Goal: Transaction & Acquisition: Book appointment/travel/reservation

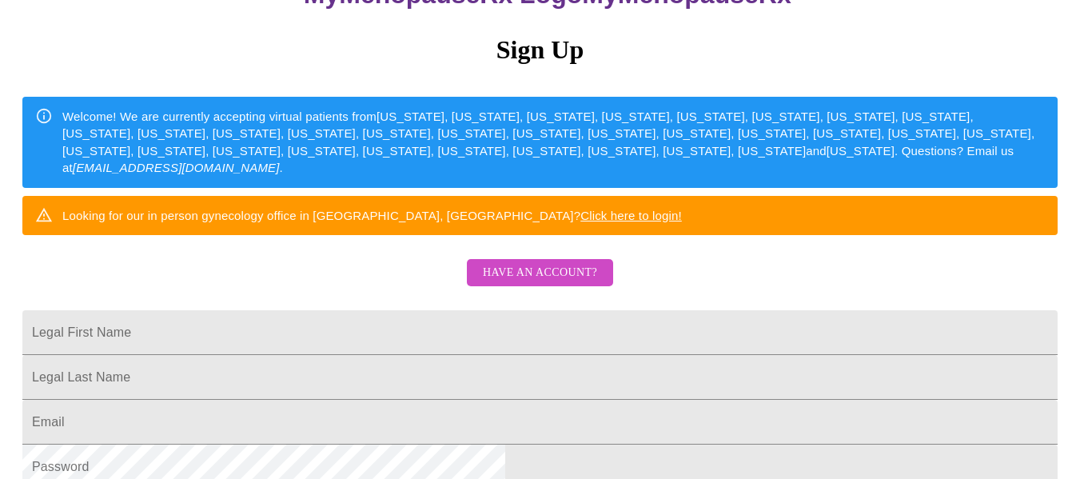
scroll to position [160, 0]
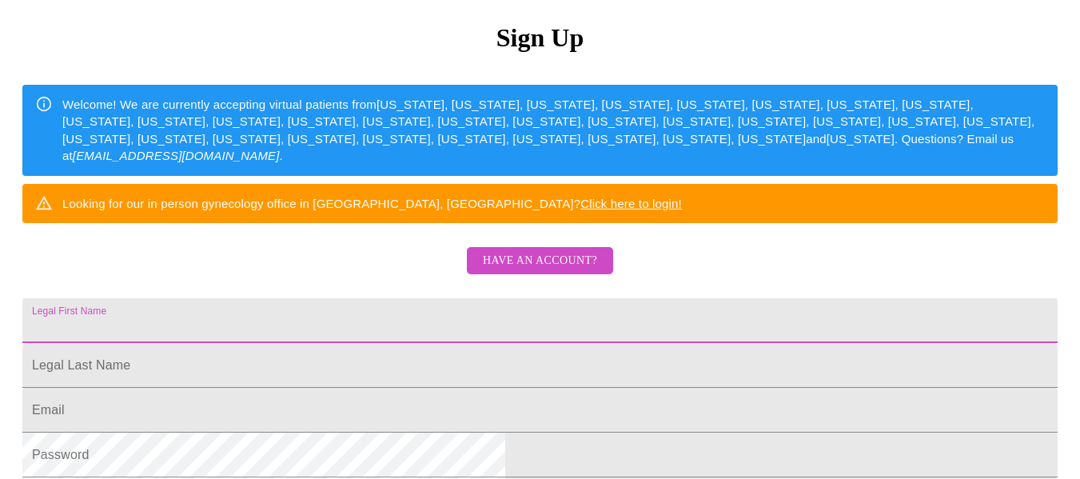
click at [441, 343] on input "Legal First Name" at bounding box center [539, 320] width 1035 height 45
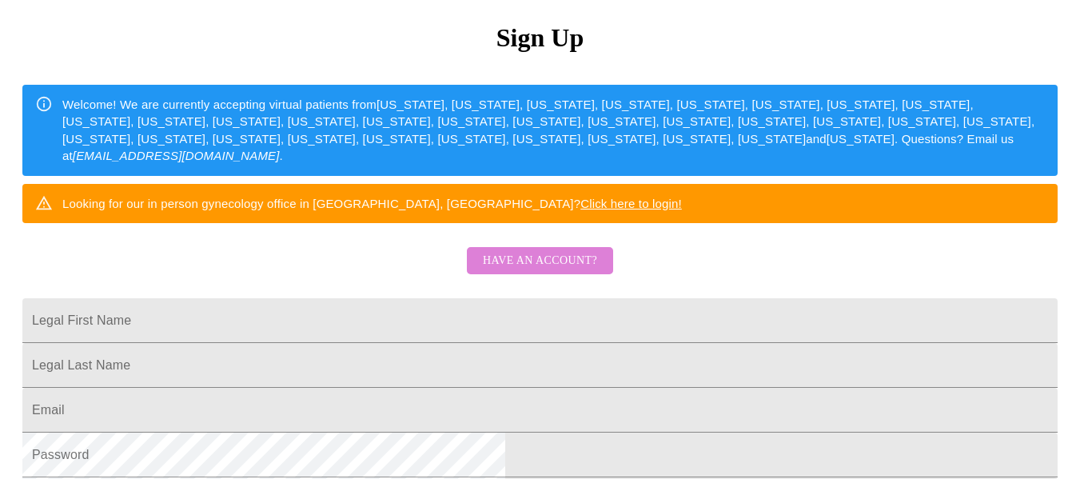
click at [558, 275] on button "Have an account?" at bounding box center [540, 261] width 146 height 28
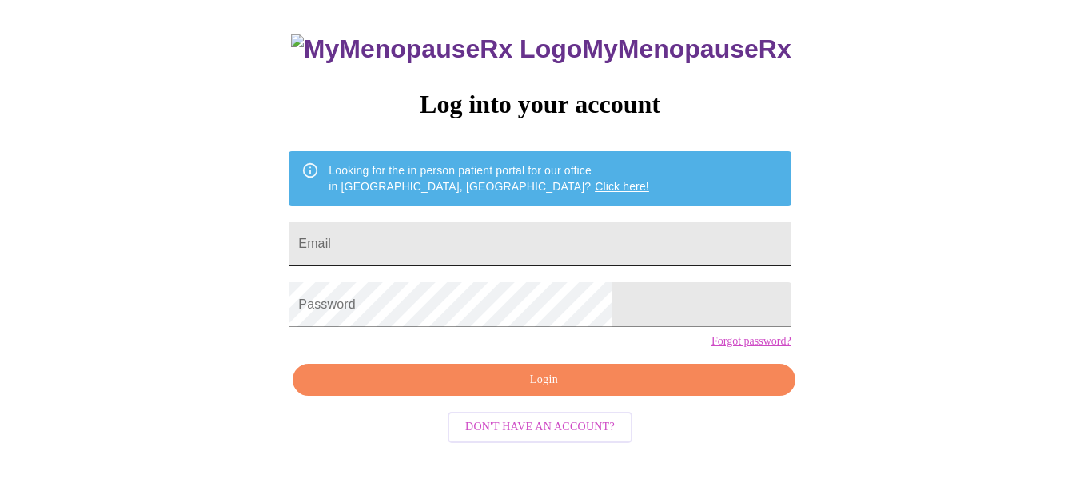
click at [477, 241] on input "Email" at bounding box center [540, 243] width 502 height 45
type input "[EMAIL_ADDRESS][DOMAIN_NAME]"
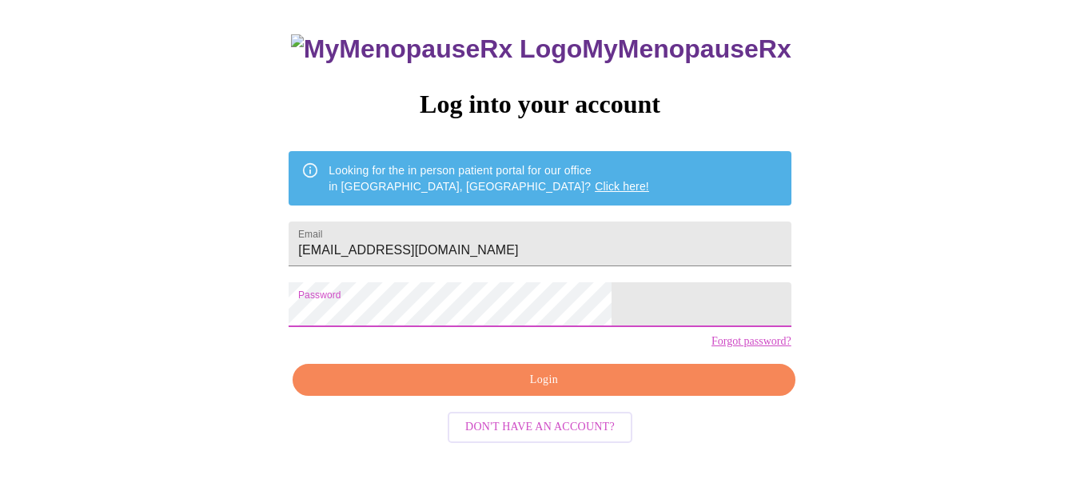
click at [562, 390] on span "Login" at bounding box center [543, 380] width 465 height 20
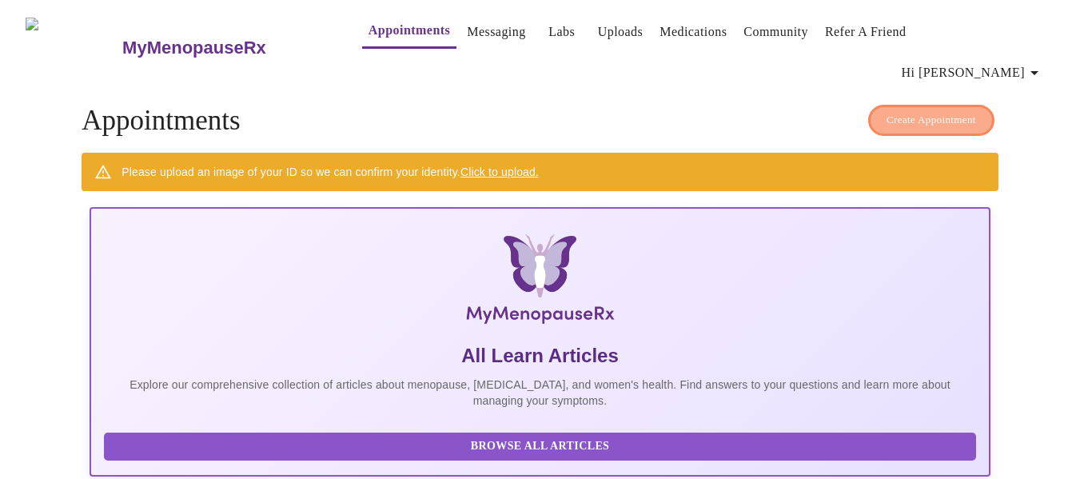
click at [929, 111] on span "Create Appointment" at bounding box center [932, 120] width 90 height 18
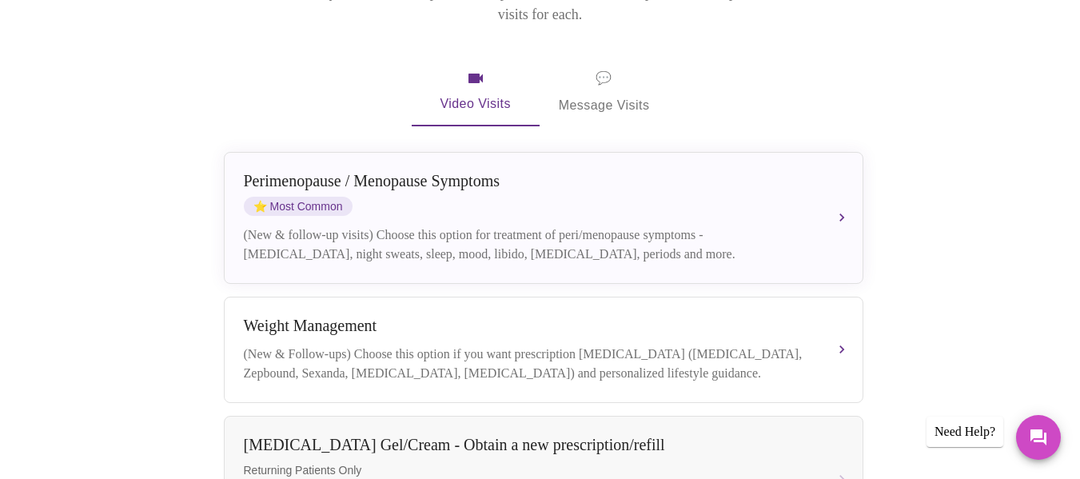
scroll to position [320, 0]
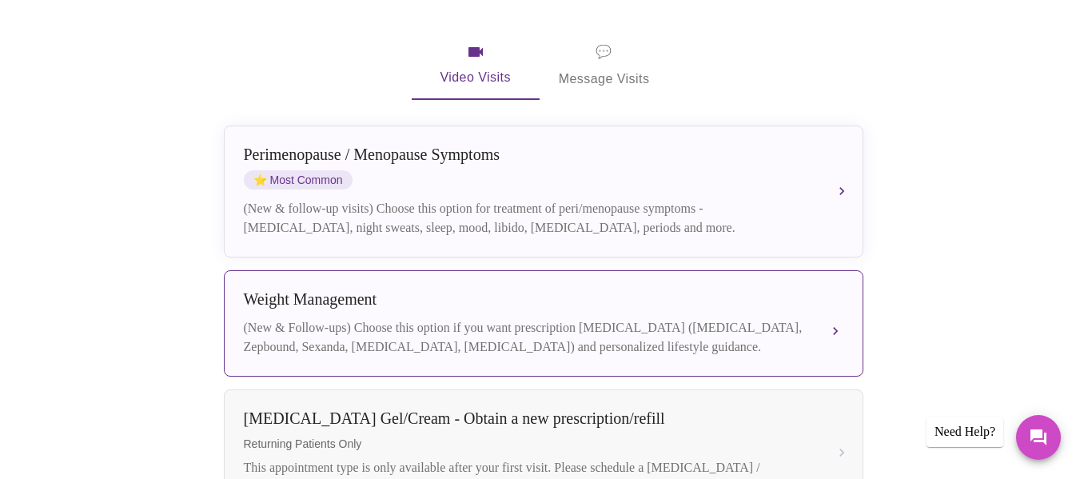
click at [680, 318] on div "(New & Follow-ups) Choose this option if you want prescription [MEDICAL_DATA] (…" at bounding box center [528, 337] width 568 height 38
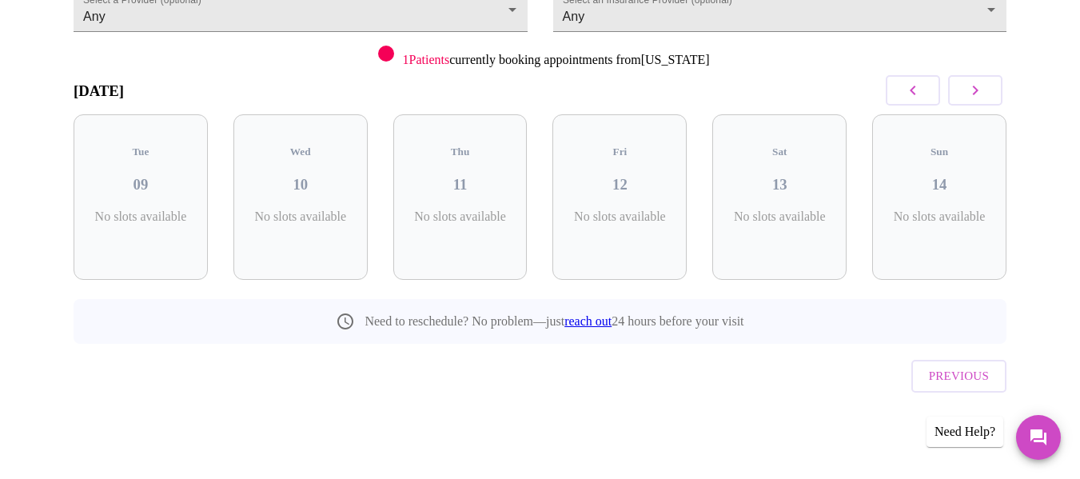
scroll to position [150, 0]
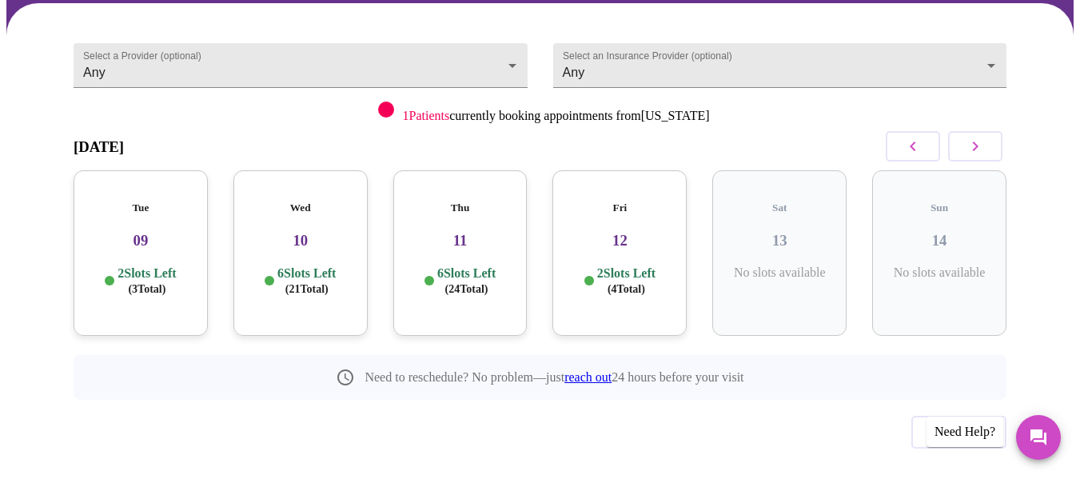
click at [155, 182] on div "Tue 09 2 Slots Left ( 3 Total)" at bounding box center [141, 253] width 134 height 166
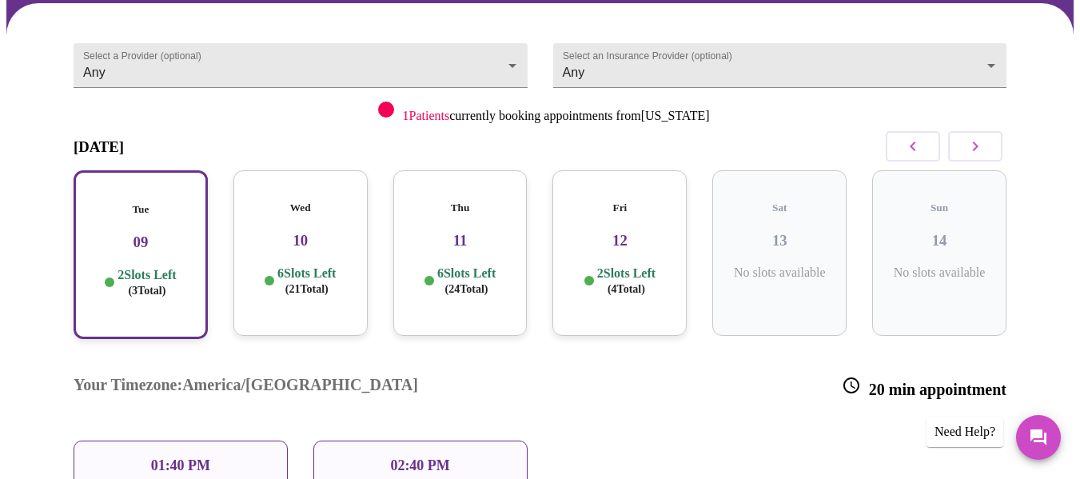
click at [281, 185] on div "Wed 10 6 Slots Left ( 21 Total)" at bounding box center [300, 253] width 134 height 166
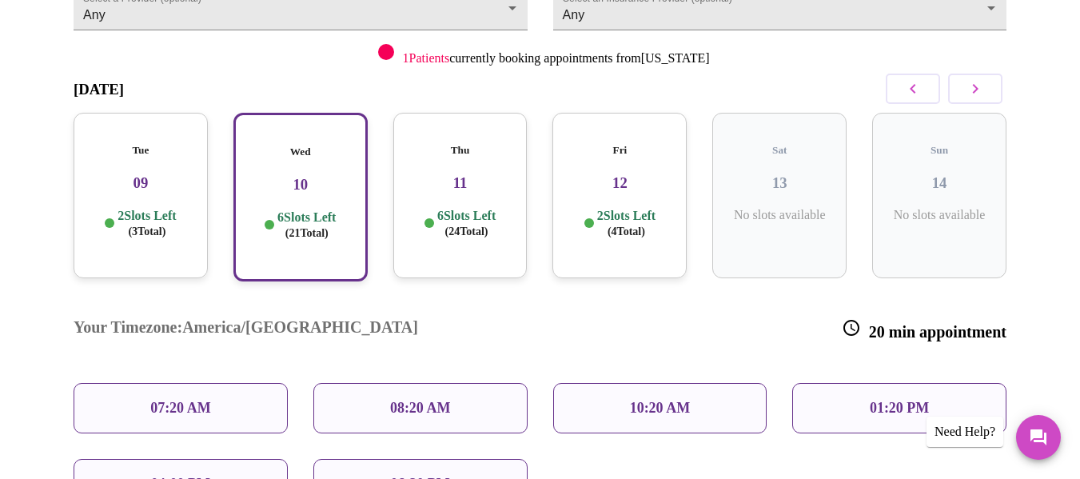
scroll to position [229, 0]
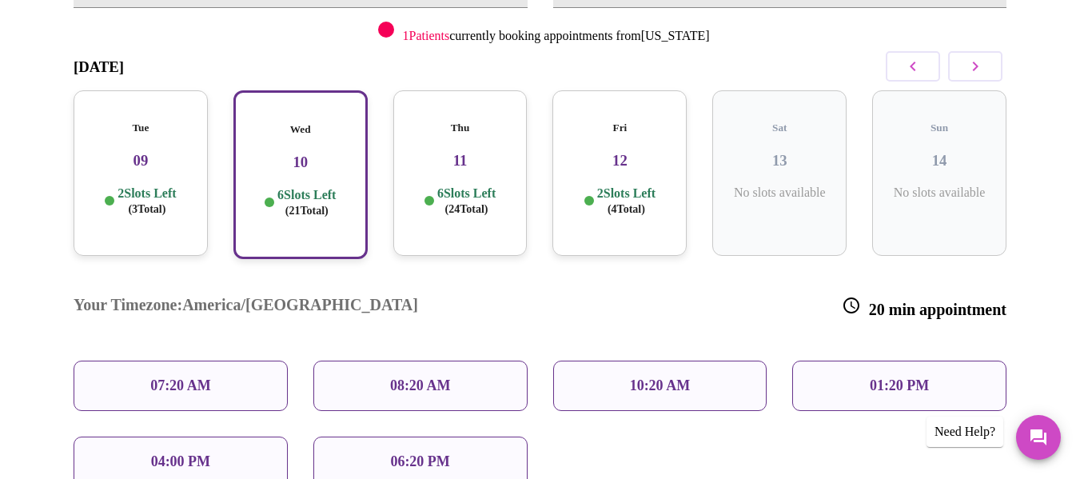
click at [425, 377] on p "08:20 AM" at bounding box center [420, 385] width 61 height 17
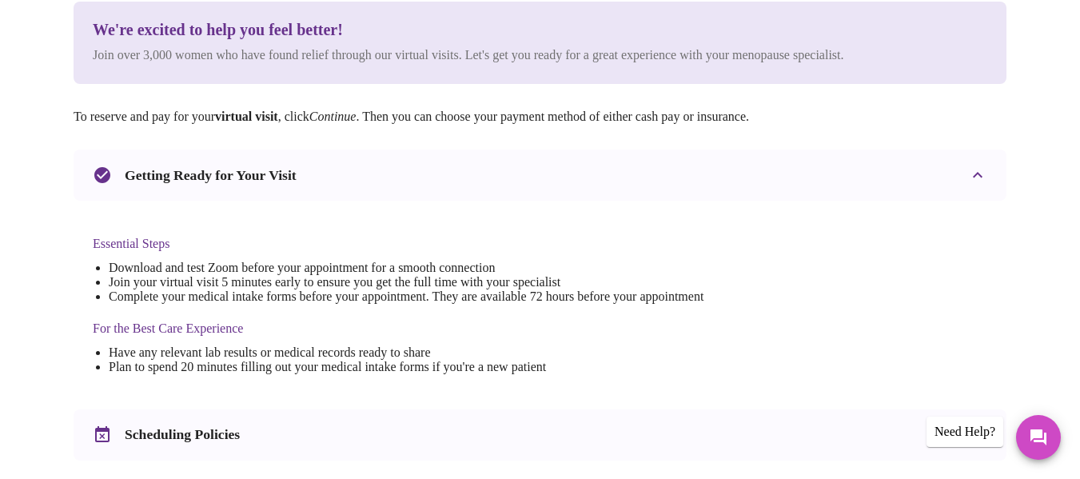
scroll to position [0, 0]
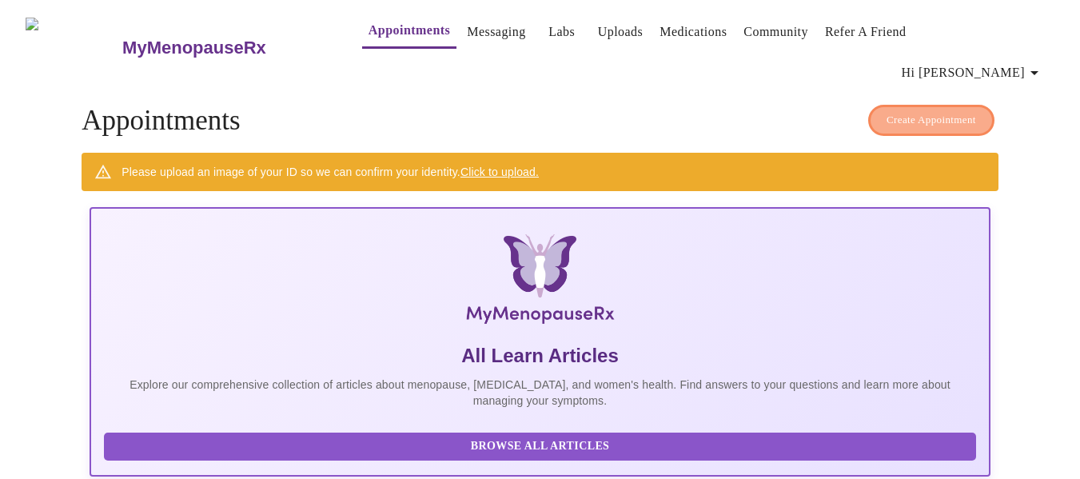
click at [887, 111] on span "Create Appointment" at bounding box center [932, 120] width 90 height 18
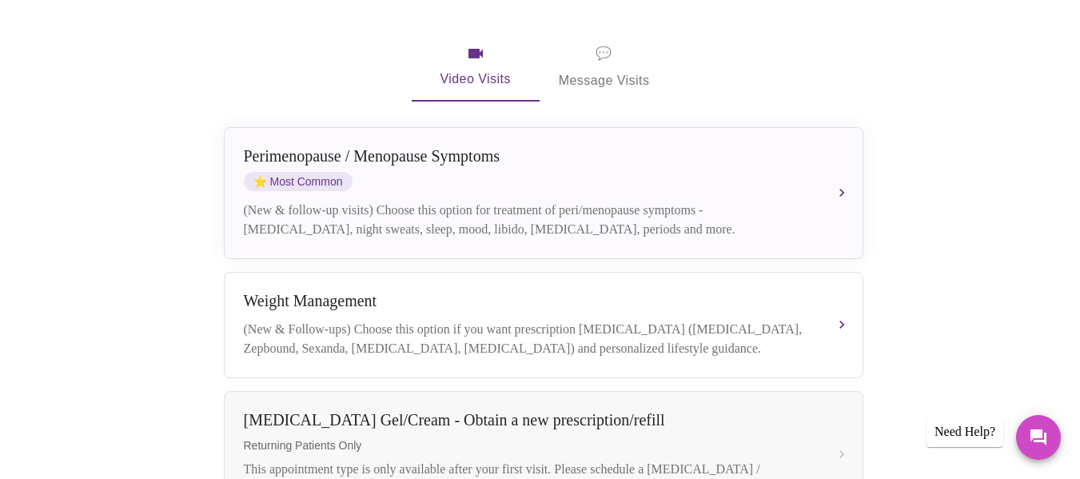
scroll to position [320, 0]
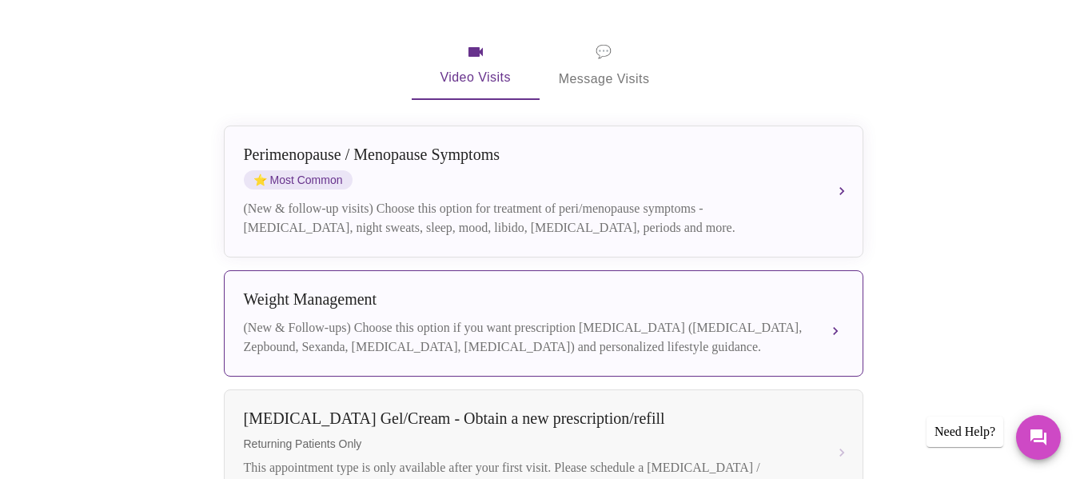
click at [833, 281] on button "[MEDICAL_DATA] (New & Follow-ups) Choose this option if you want prescription […" at bounding box center [544, 323] width 640 height 106
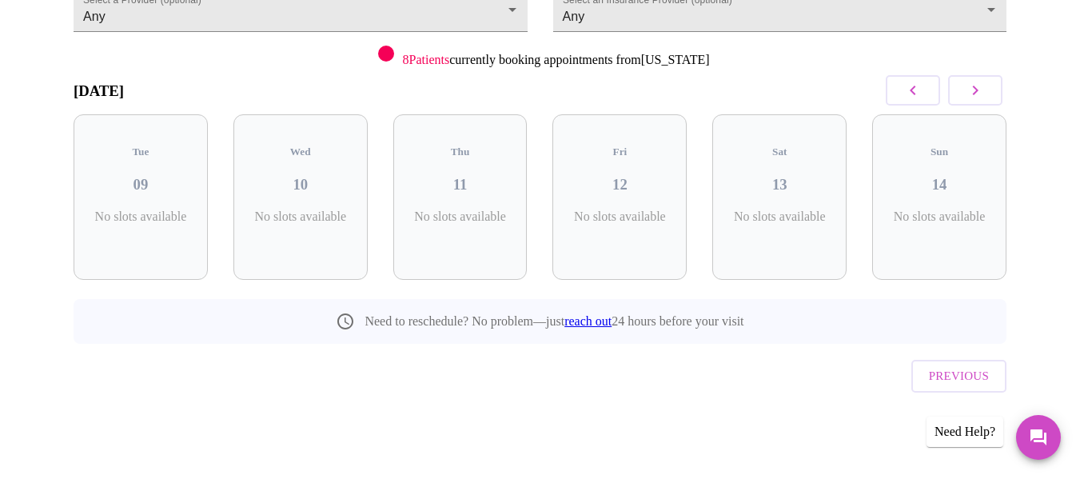
scroll to position [150, 0]
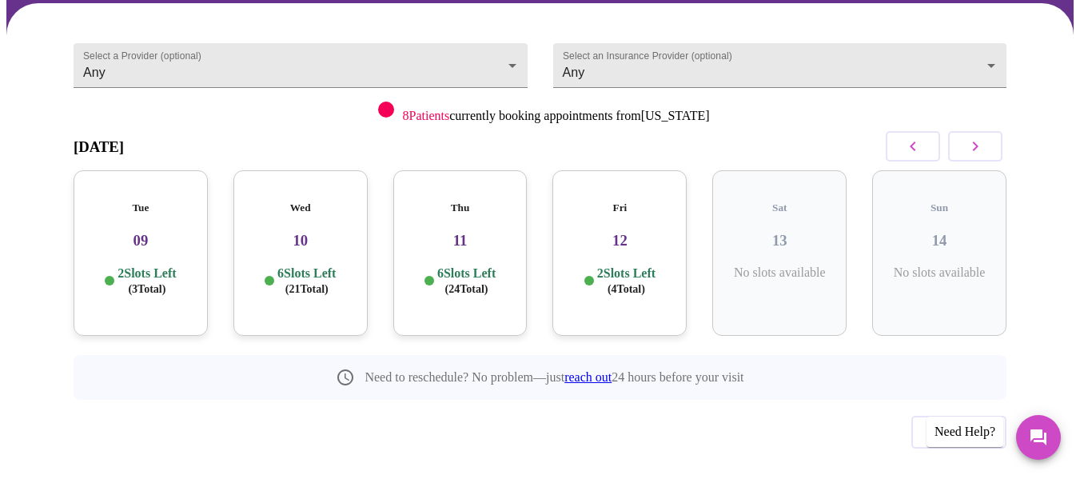
click at [614, 232] on h3 "12" at bounding box center [619, 241] width 109 height 18
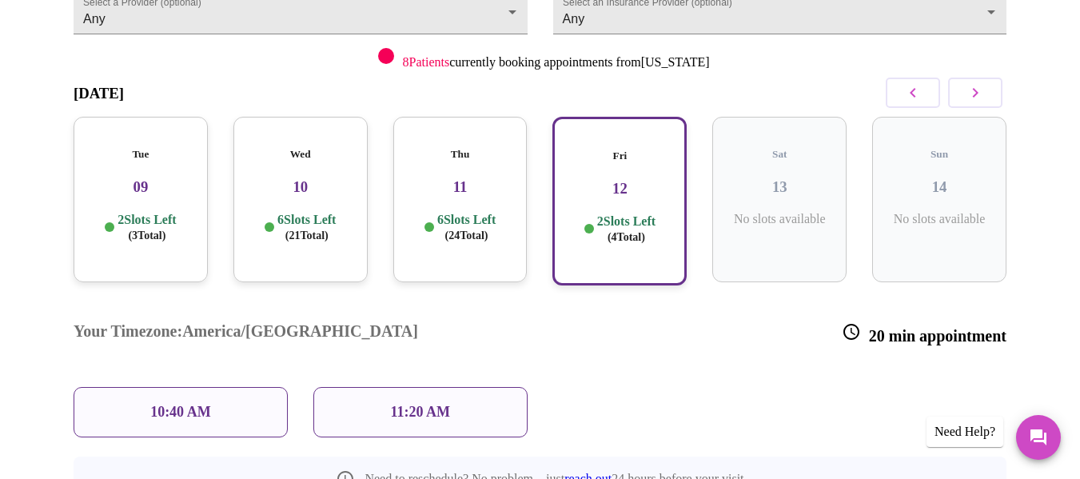
scroll to position [229, 0]
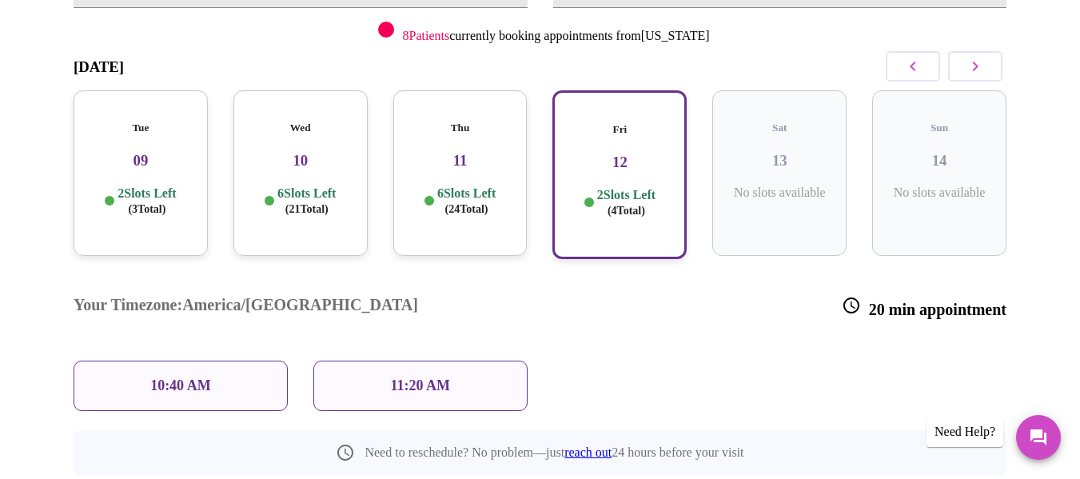
click at [160, 144] on div "Tue 09 2 Slots Left ( 3 Total)" at bounding box center [141, 173] width 134 height 166
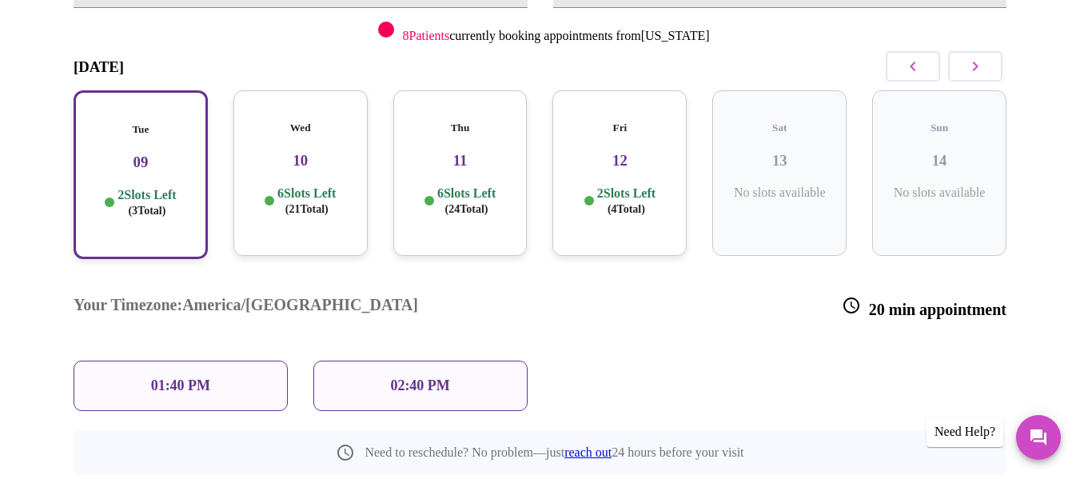
click at [313, 134] on div "Wed 10 6 Slots Left ( 21 Total)" at bounding box center [300, 173] width 134 height 166
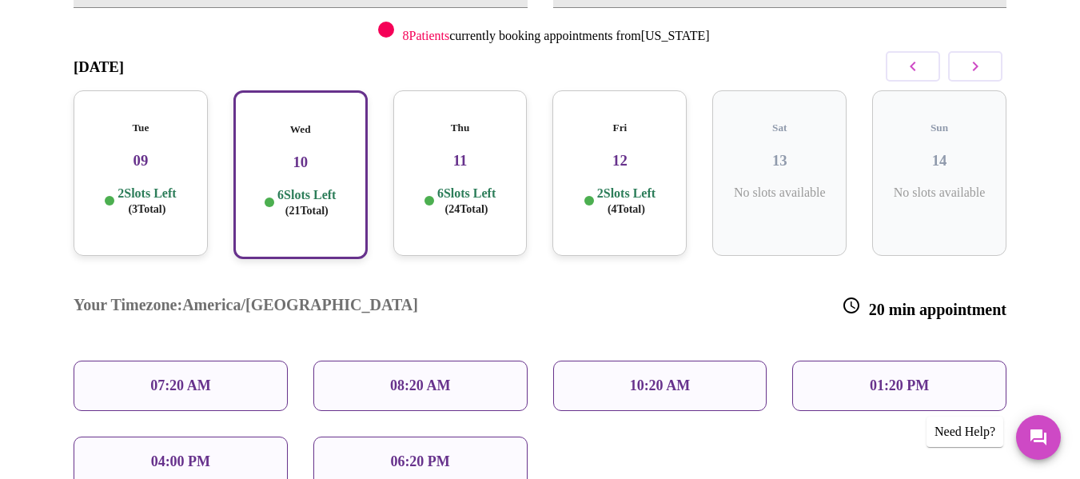
click at [435, 361] on div "08:20 AM" at bounding box center [420, 386] width 214 height 50
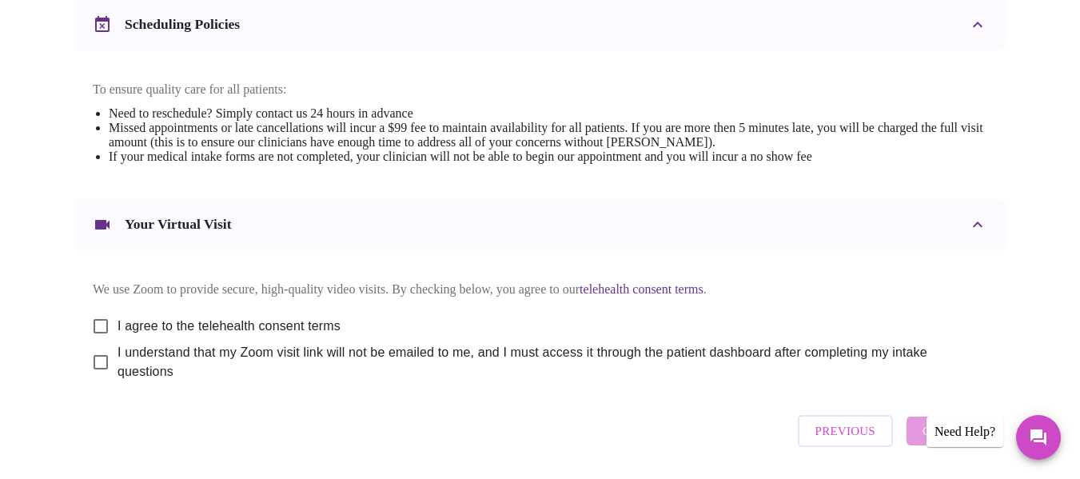
scroll to position [640, 0]
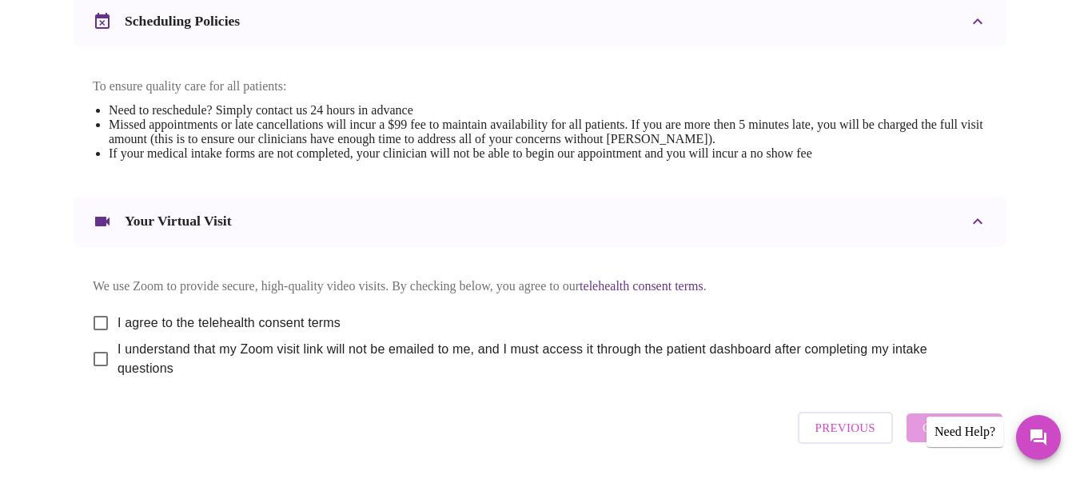
click at [205, 313] on span "I agree to the telehealth consent terms" at bounding box center [229, 322] width 223 height 19
click at [118, 313] on input "I agree to the telehealth consent terms" at bounding box center [101, 323] width 34 height 34
checkbox input "true"
click at [168, 344] on span "I understand that my Zoom visit link will not be emailed to me, and I must acce…" at bounding box center [546, 359] width 857 height 38
click at [118, 344] on input "I understand that my Zoom visit link will not be emailed to me, and I must acce…" at bounding box center [101, 359] width 34 height 34
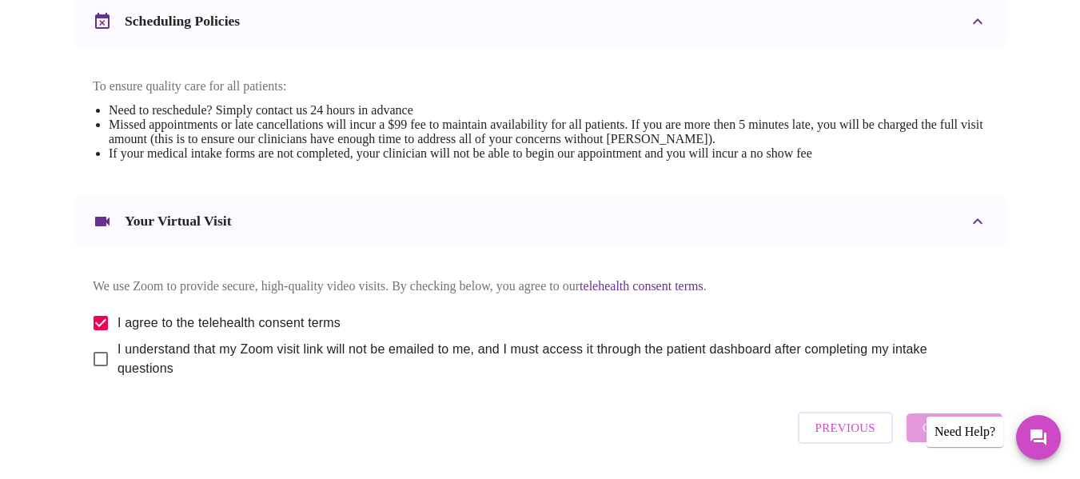
checkbox input "true"
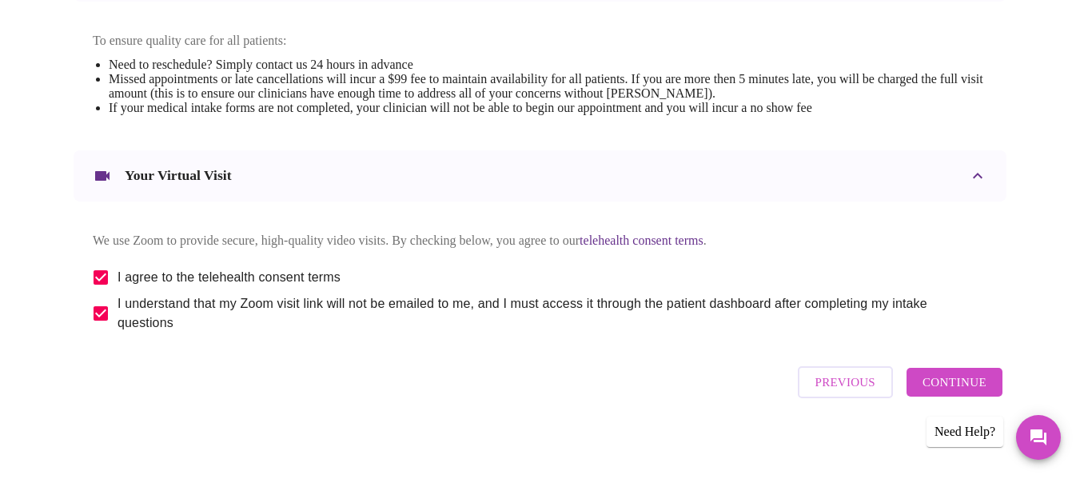
click at [968, 391] on span "Continue" at bounding box center [955, 382] width 64 height 21
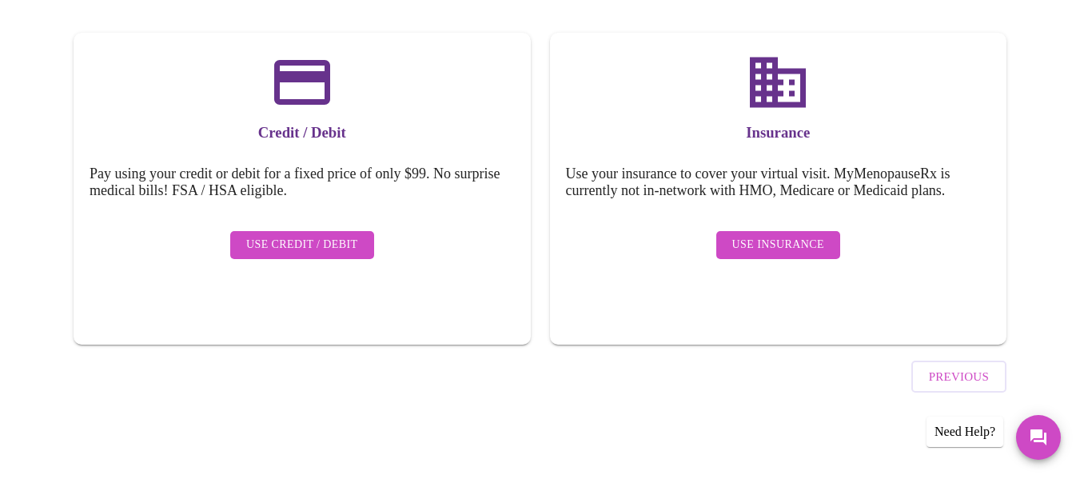
scroll to position [201, 0]
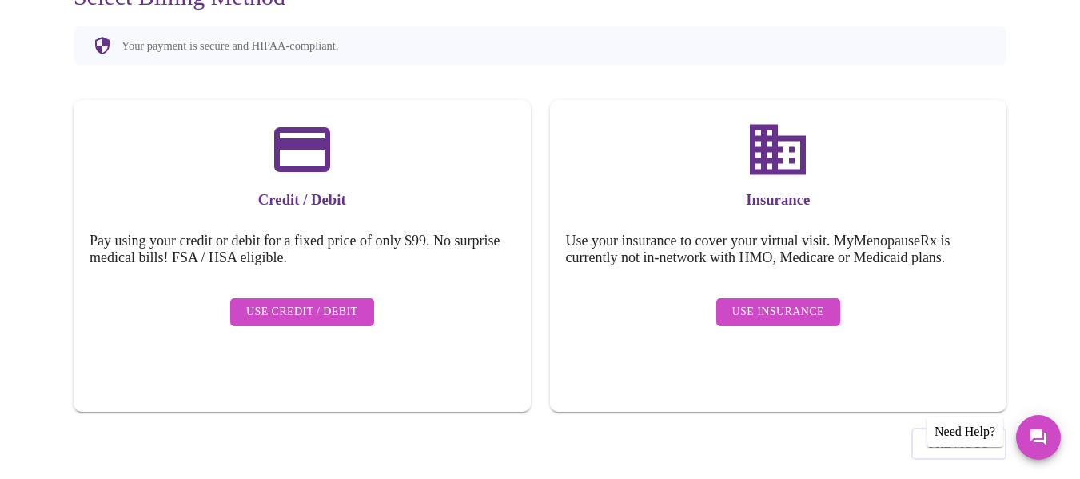
click at [784, 302] on span "Use Insurance" at bounding box center [778, 312] width 92 height 20
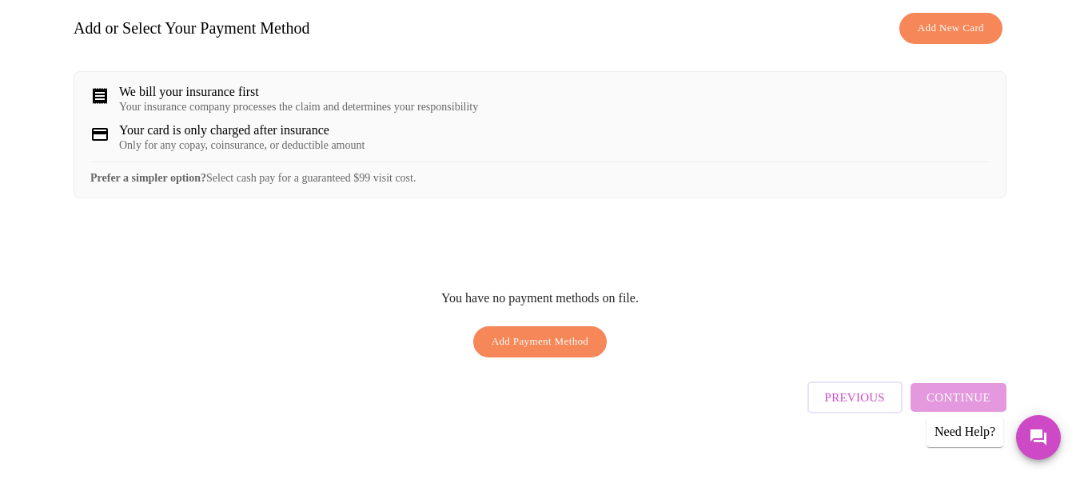
scroll to position [260, 0]
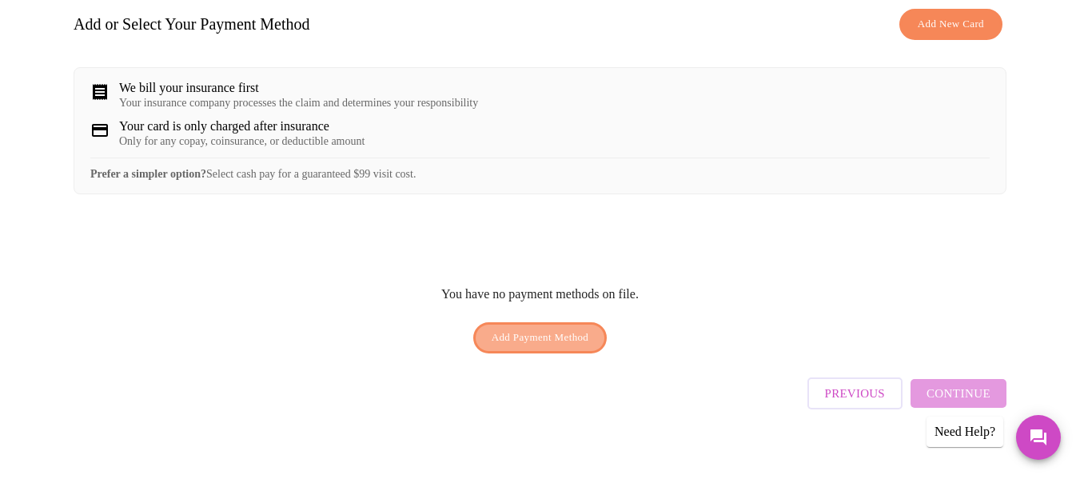
click at [584, 332] on span "Add Payment Method" at bounding box center [541, 338] width 98 height 18
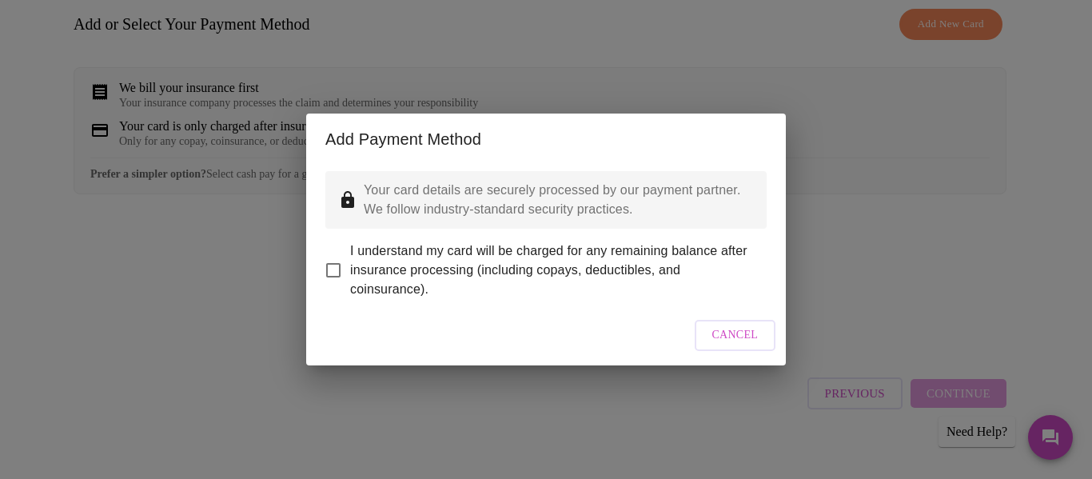
click at [738, 345] on span "Cancel" at bounding box center [735, 335] width 46 height 20
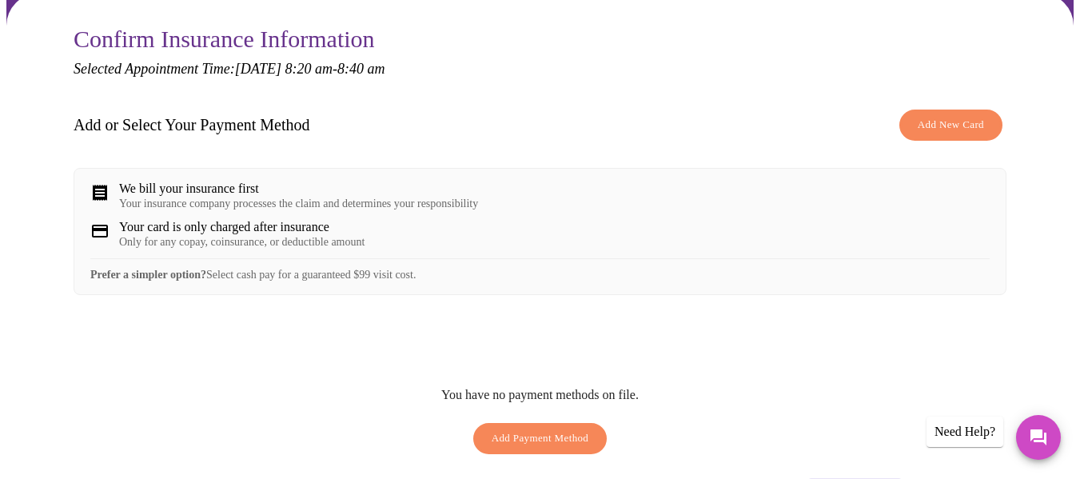
scroll to position [180, 0]
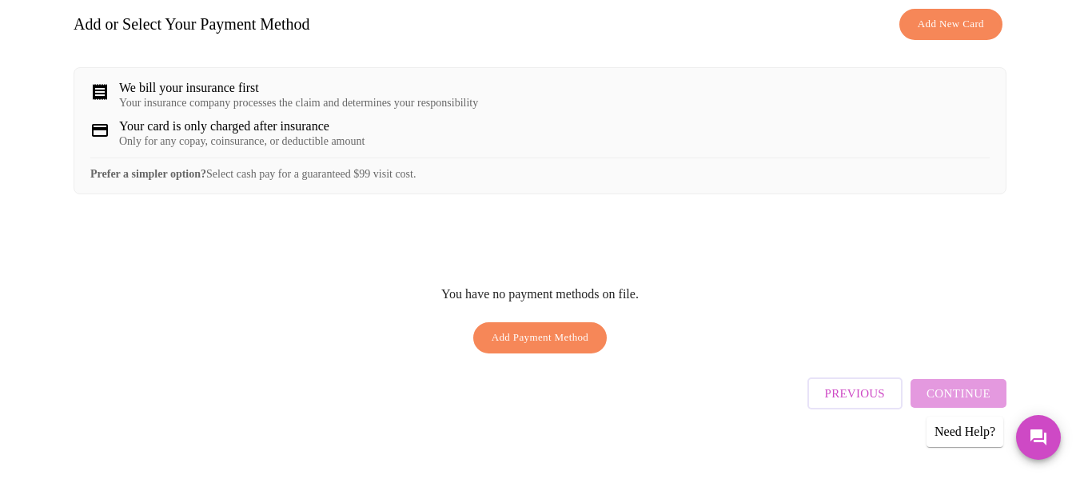
click at [885, 383] on span "Previous" at bounding box center [855, 393] width 60 height 21
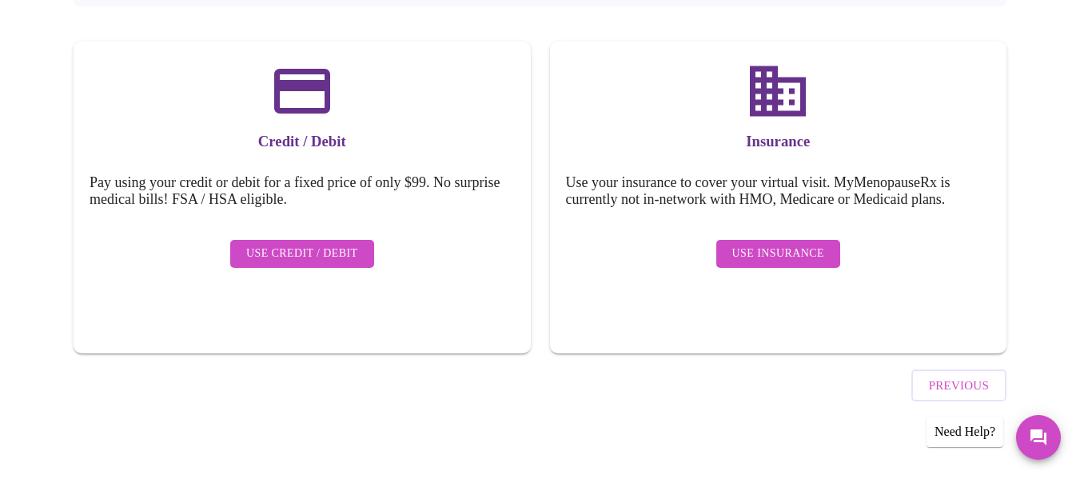
scroll to position [178, 0]
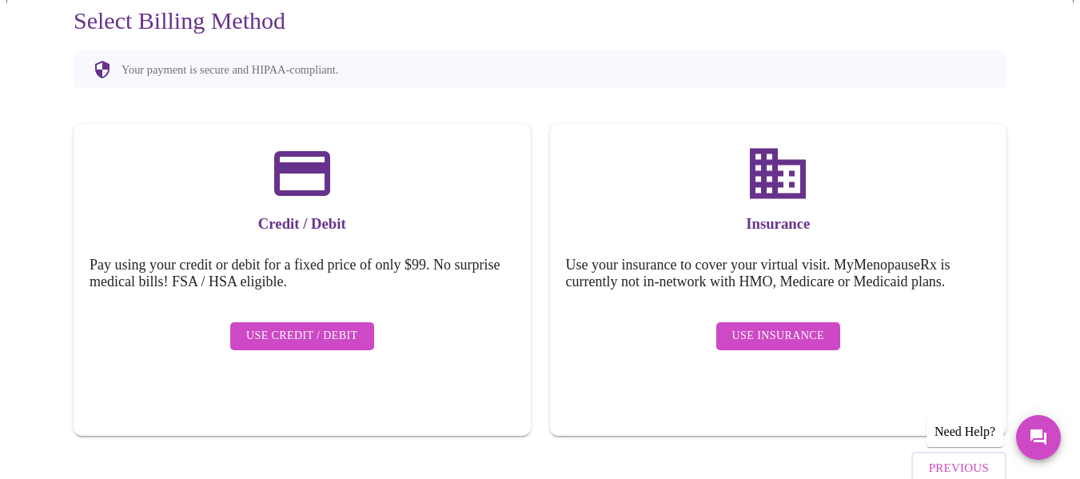
click at [279, 326] on span "Use Credit / Debit" at bounding box center [302, 336] width 112 height 20
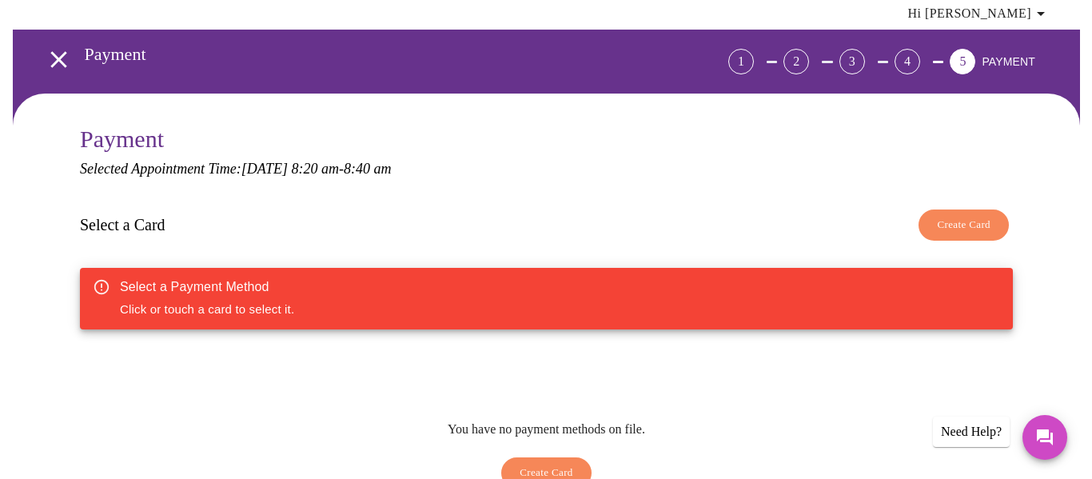
scroll to position [80, 0]
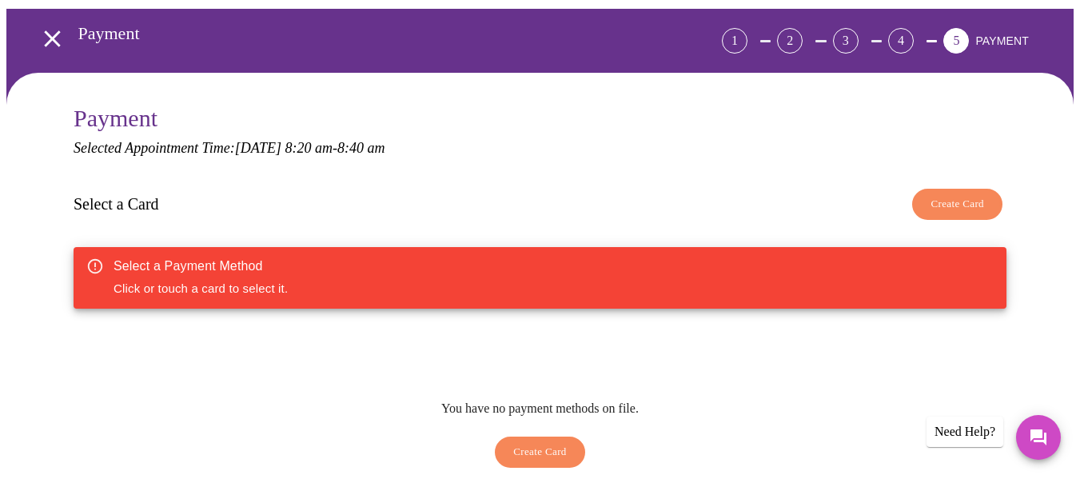
click at [521, 443] on span "Create Card" at bounding box center [540, 452] width 54 height 18
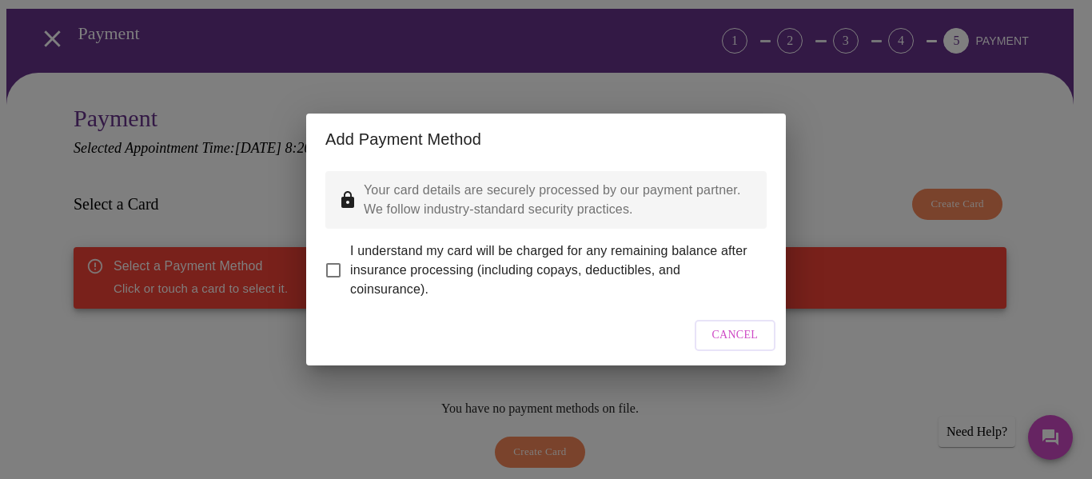
click at [424, 257] on span "I understand my card will be charged for any remaining balance after insurance …" at bounding box center [552, 270] width 404 height 58
click at [350, 257] on input "I understand my card will be charged for any remaining balance after insurance …" at bounding box center [334, 270] width 34 height 34
checkbox input "true"
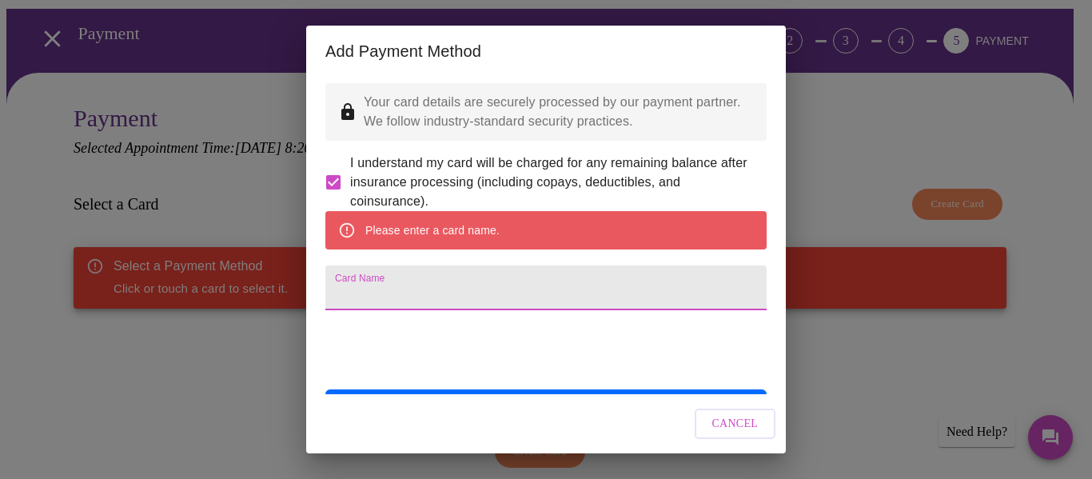
click at [441, 310] on input "Card Name" at bounding box center [545, 287] width 441 height 45
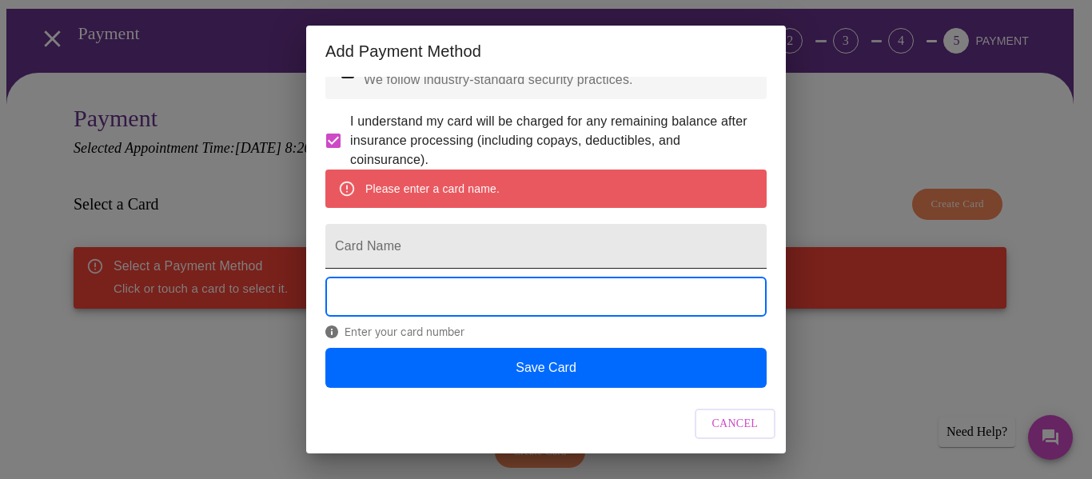
scroll to position [83, 0]
click at [419, 224] on input "Card Name" at bounding box center [545, 246] width 441 height 45
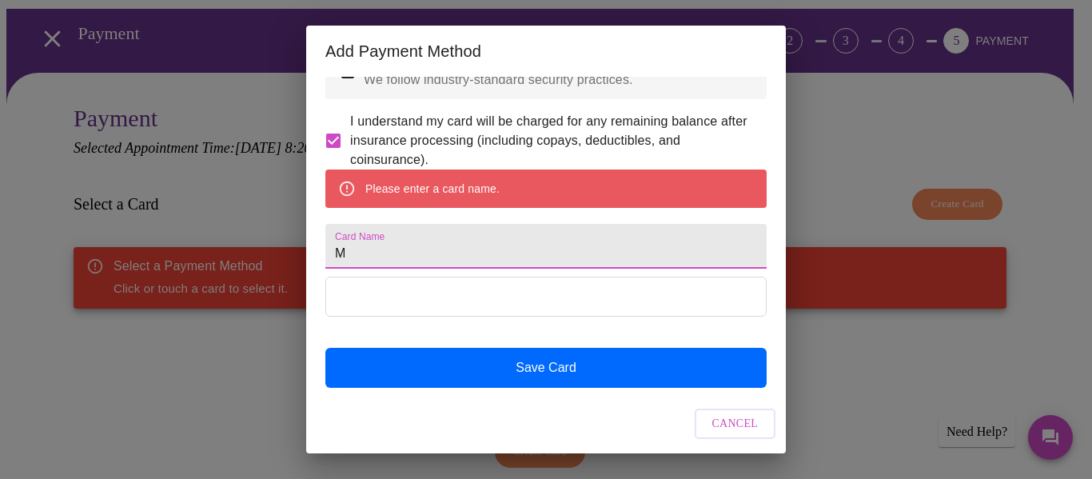
scroll to position [37, 0]
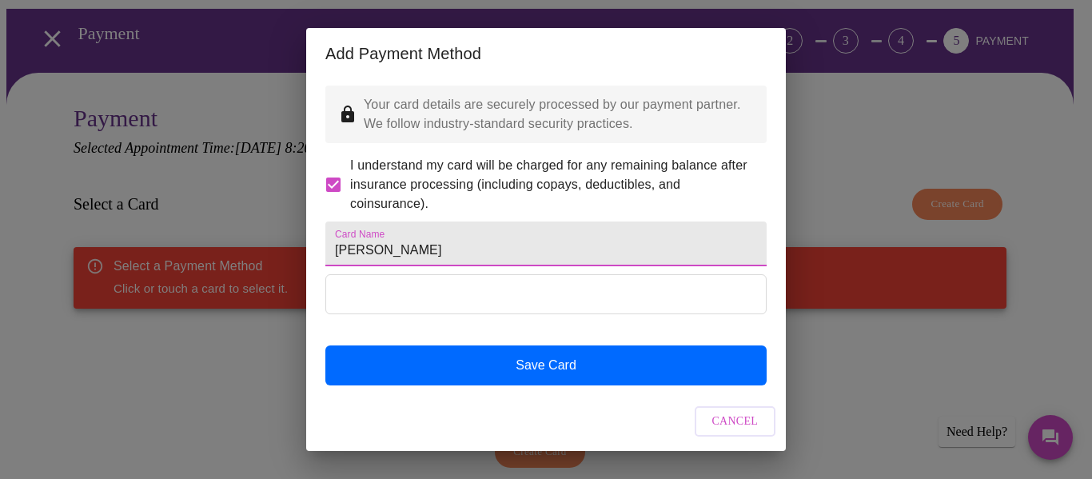
type input "[PERSON_NAME]"
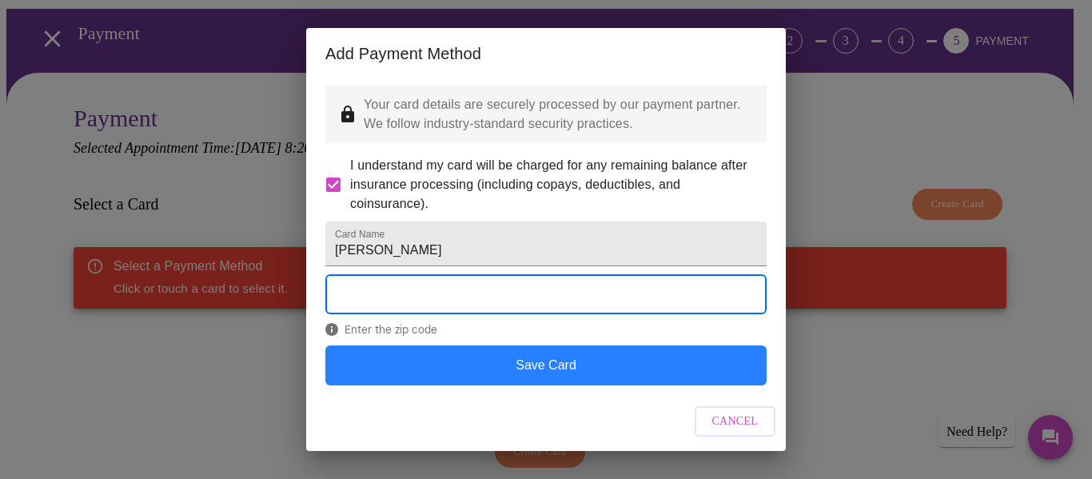
click at [528, 379] on button "Save Card" at bounding box center [545, 365] width 441 height 40
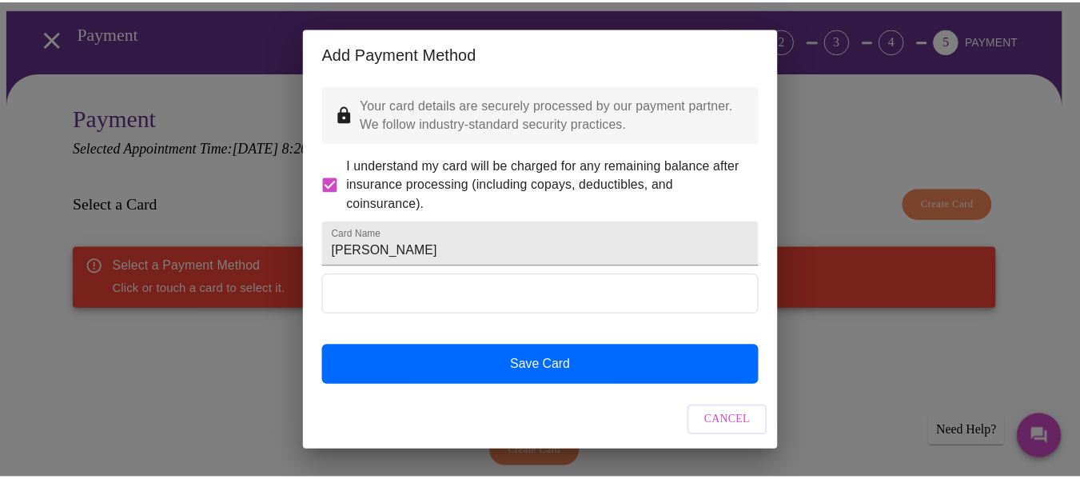
scroll to position [24, 0]
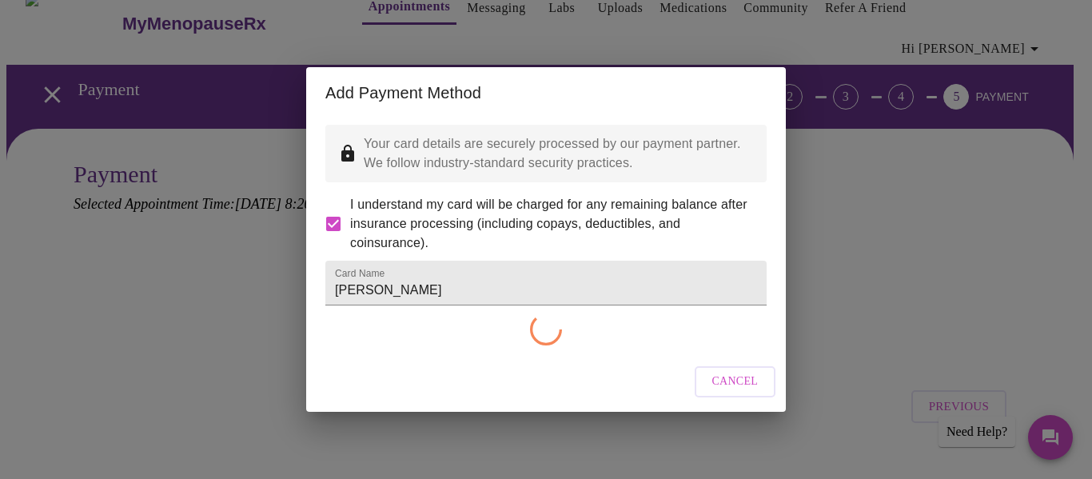
checkbox input "false"
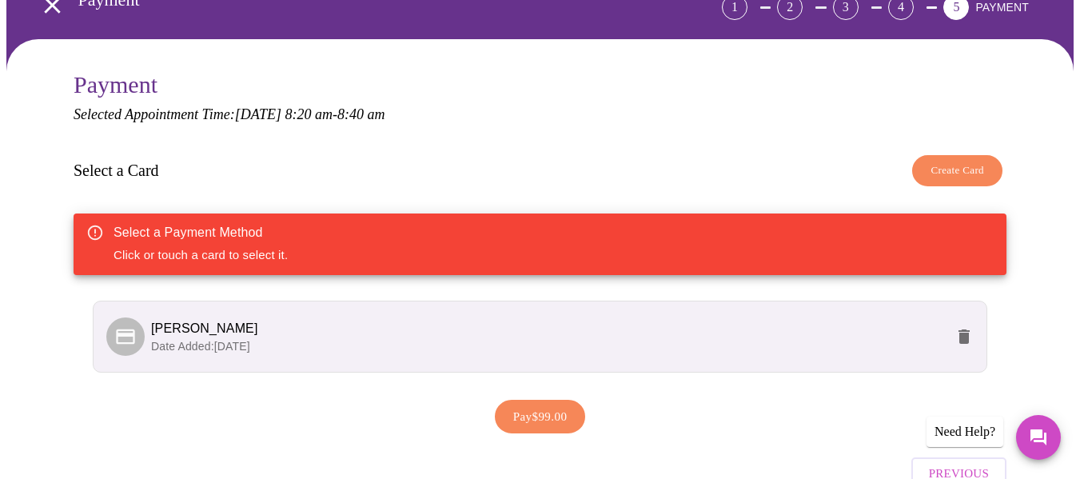
scroll to position [180, 0]
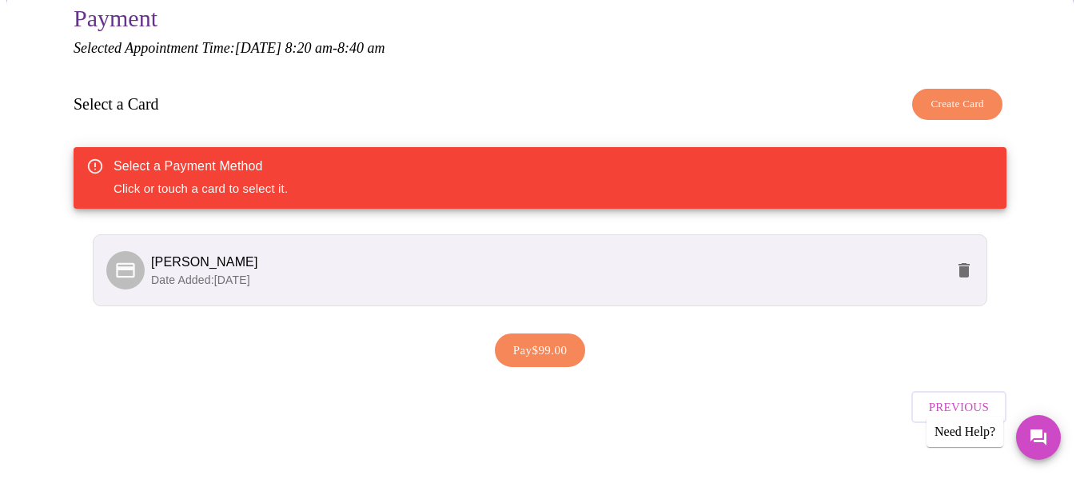
click at [526, 340] on span "Pay $99.00" at bounding box center [540, 350] width 54 height 21
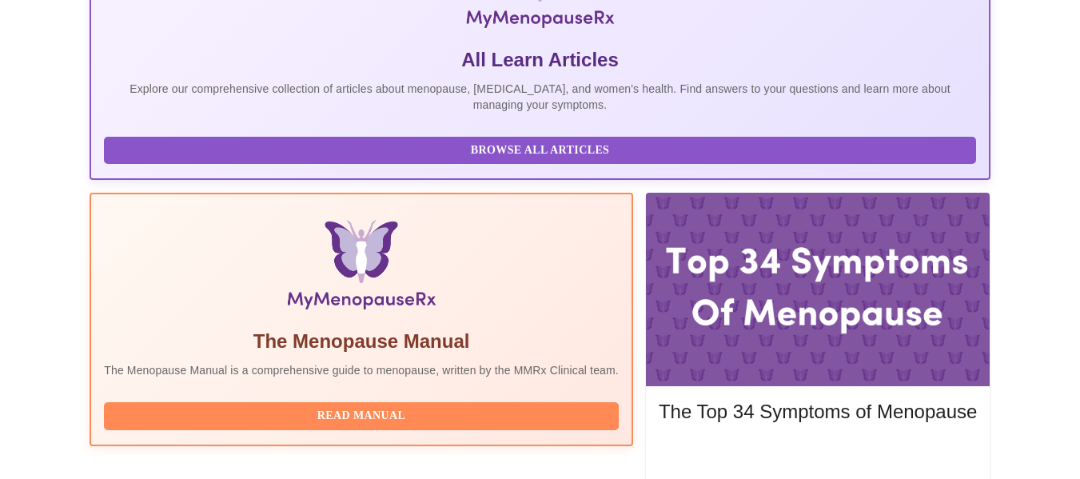
scroll to position [443, 0]
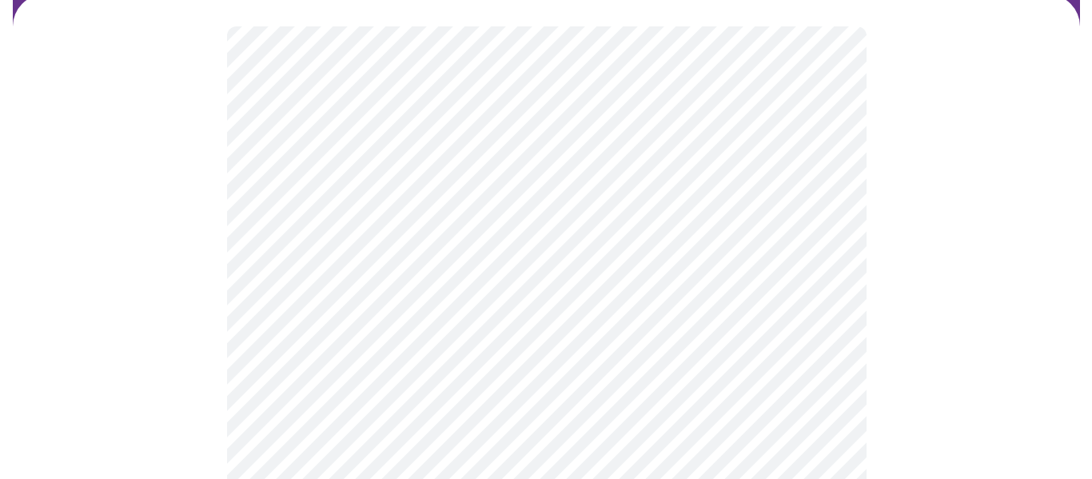
scroll to position [240, 0]
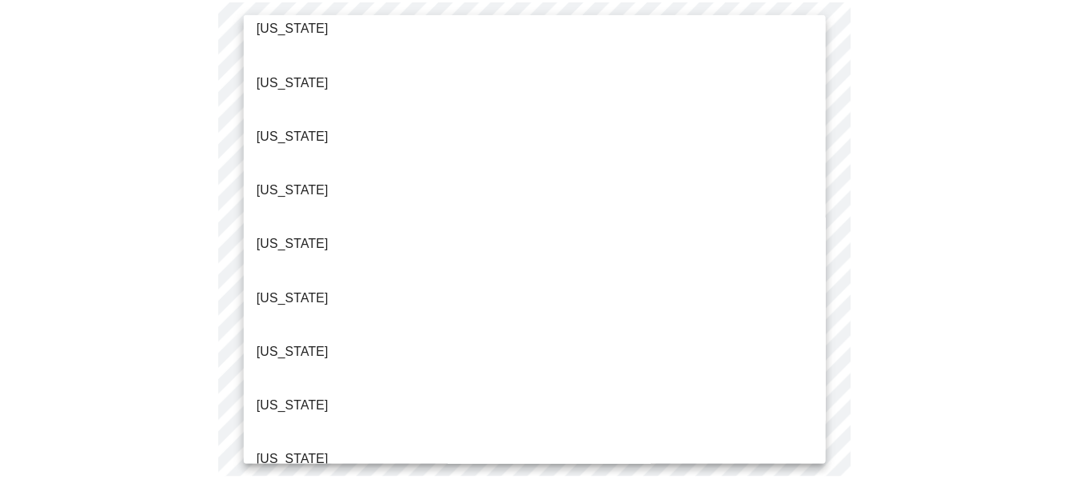
scroll to position [720, 0]
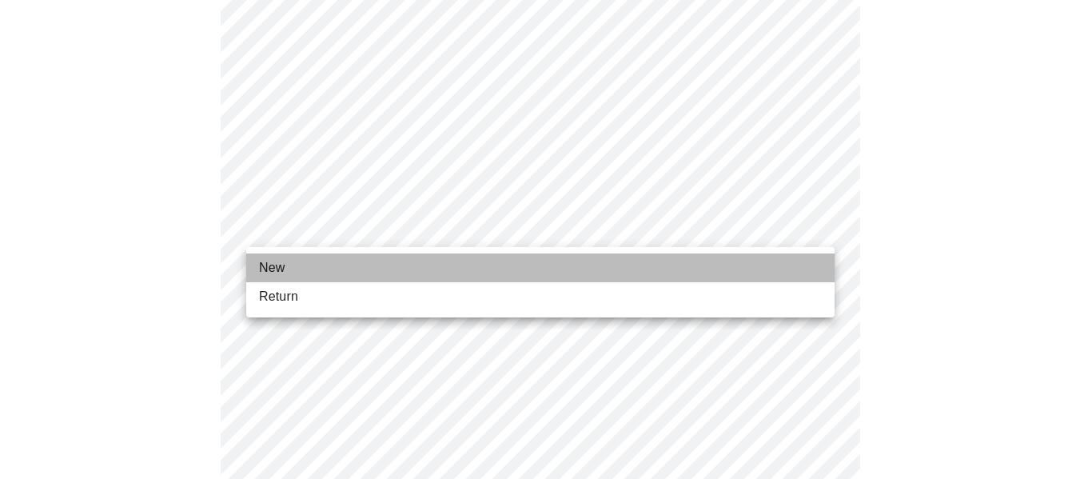
click at [532, 269] on li "New" at bounding box center [540, 267] width 588 height 29
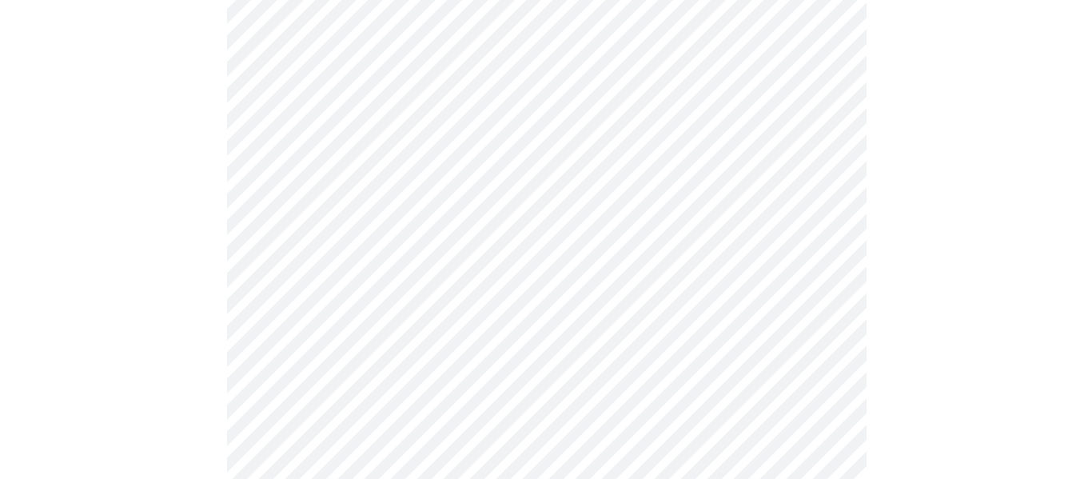
scroll to position [959, 0]
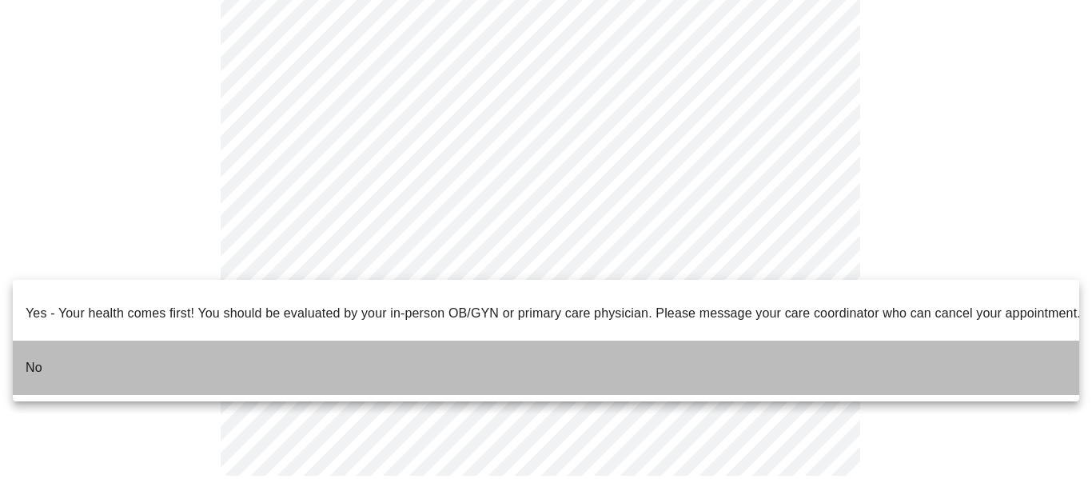
click at [74, 348] on li "No" at bounding box center [546, 368] width 1067 height 54
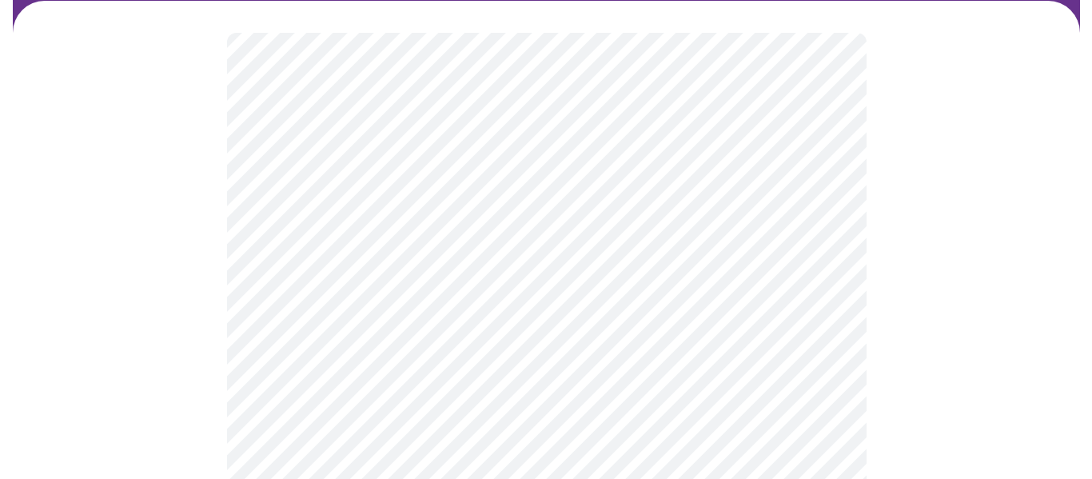
scroll to position [160, 0]
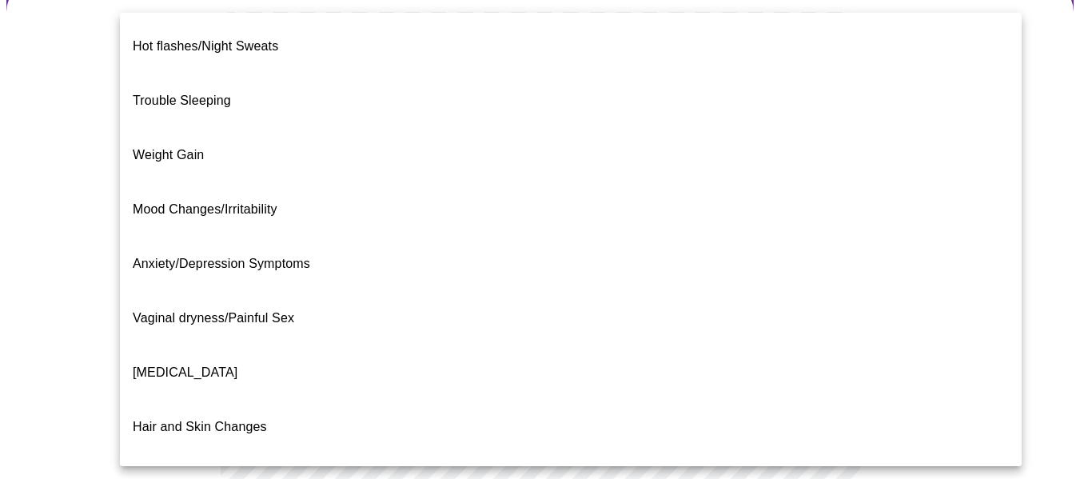
click at [818, 179] on body "MyMenopauseRx Appointments Messaging Labs Uploads Medications Community Refer a…" at bounding box center [545, 337] width 1079 height 983
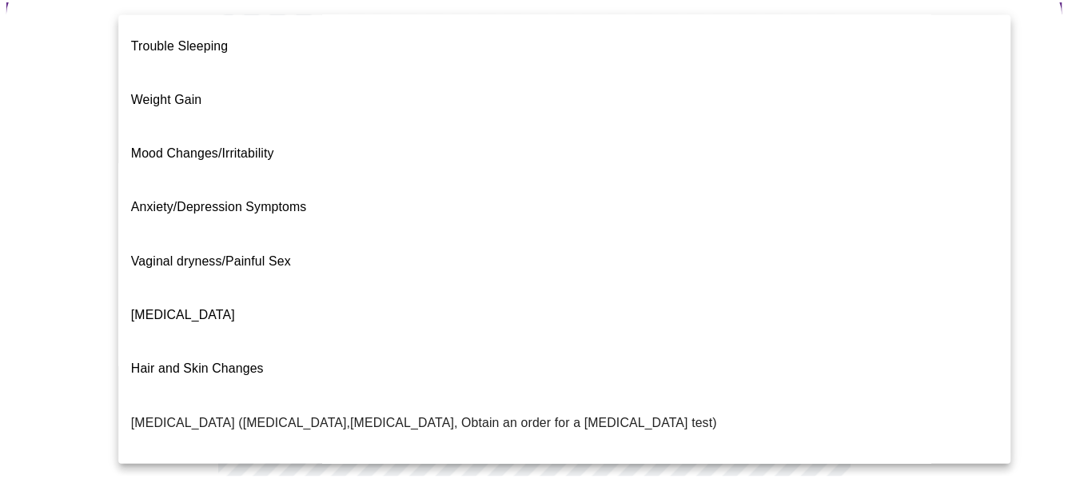
scroll to position [30, 0]
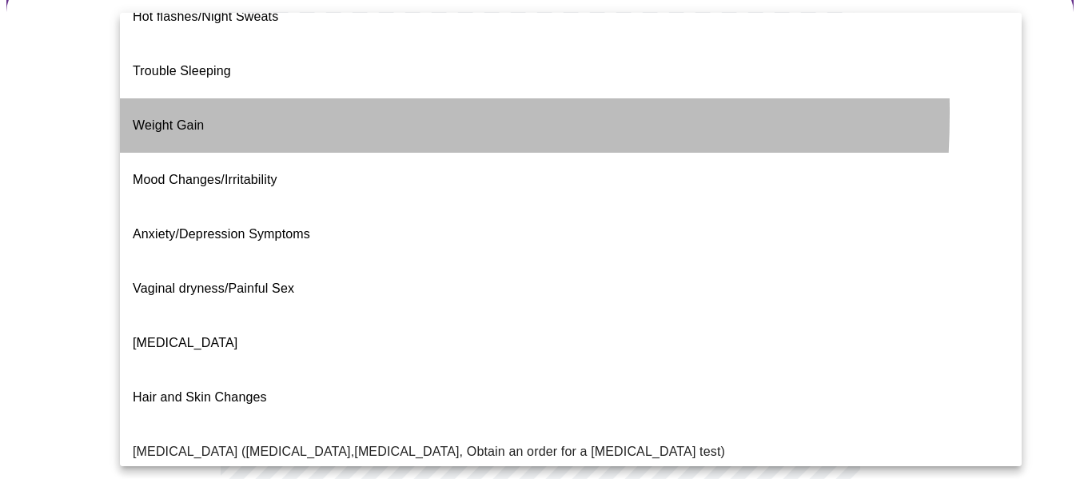
click at [169, 118] on span "Weight Gain" at bounding box center [168, 125] width 71 height 14
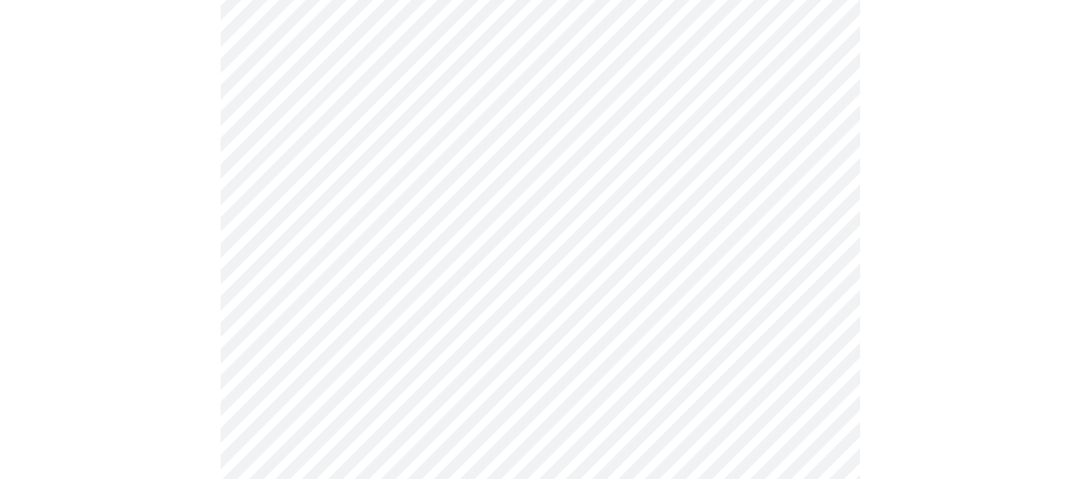
scroll to position [240, 0]
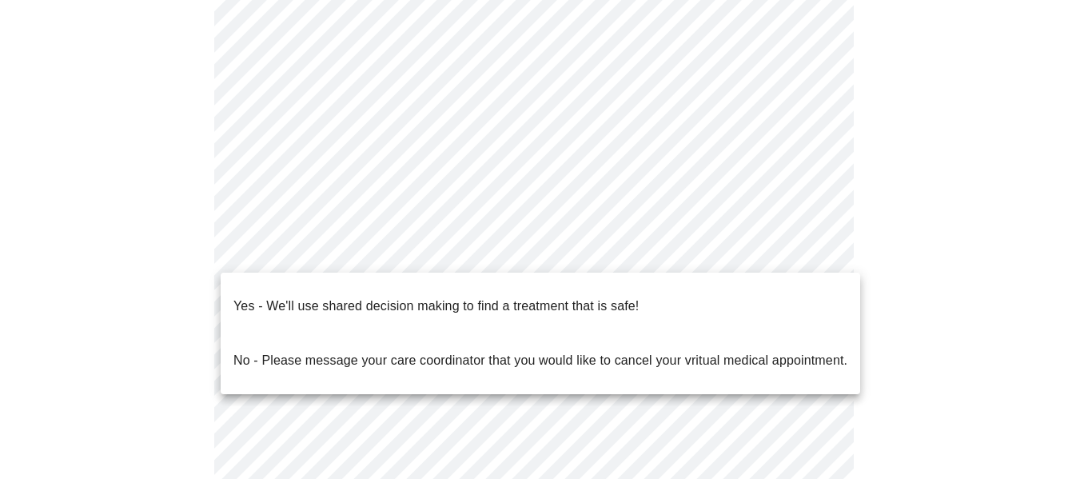
click at [817, 255] on body "MyMenopauseRx Appointments Messaging Labs Uploads Medications Community Refer a…" at bounding box center [539, 254] width 1067 height 974
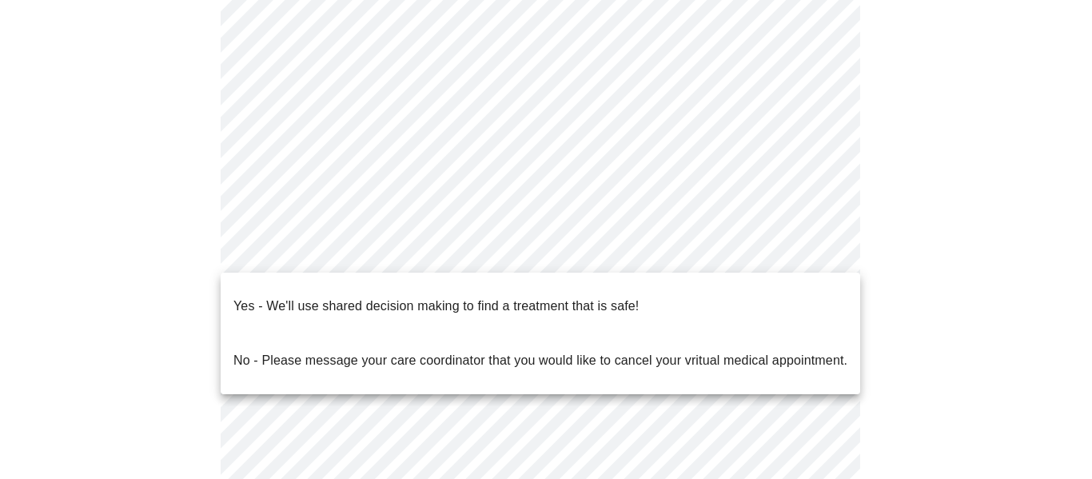
click at [485, 301] on p "Yes - We'll use shared decision making to find a treatment that is safe!" at bounding box center [435, 306] width 405 height 19
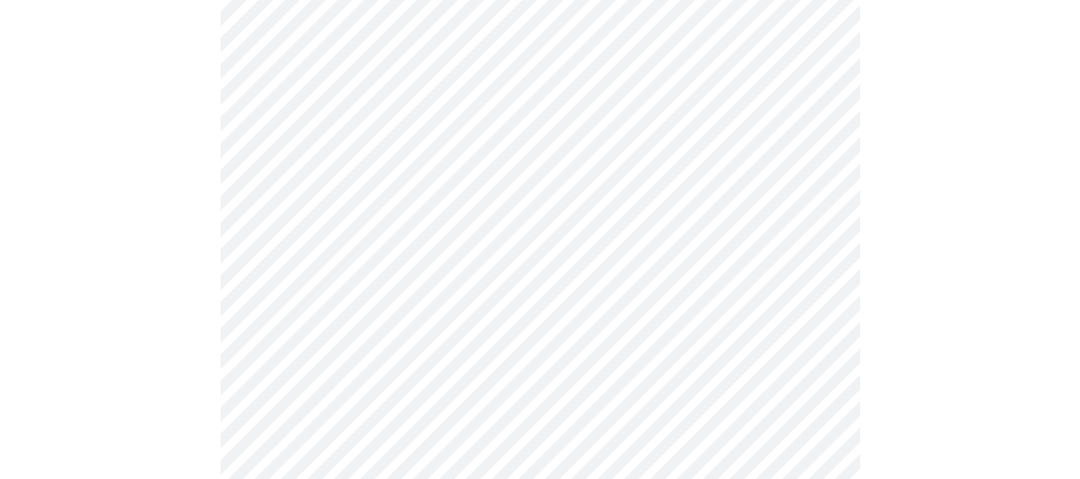
scroll to position [463, 0]
